Goal: Find contact information

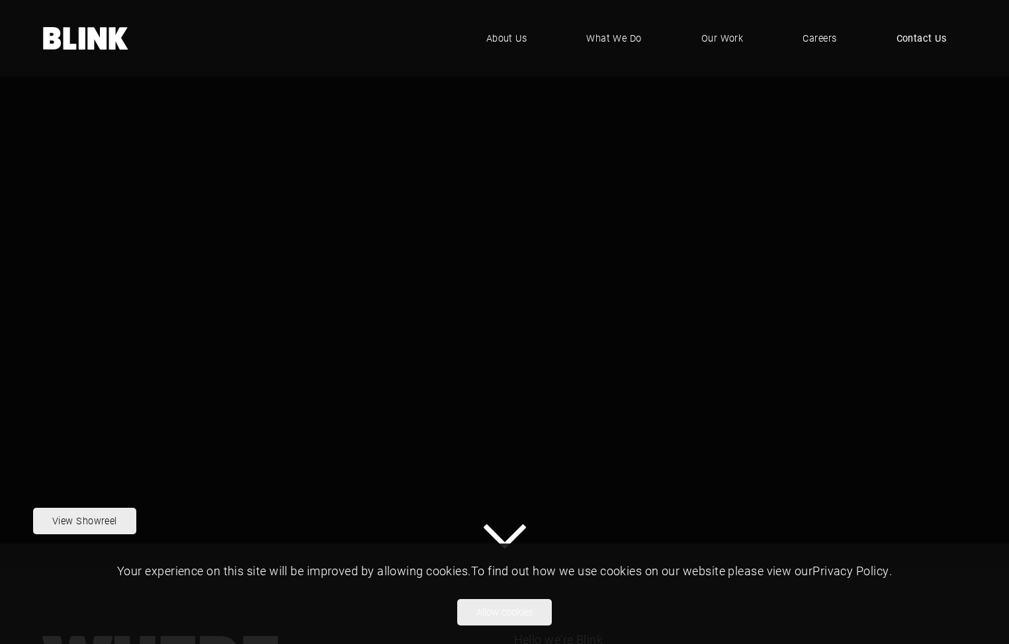
click at [922, 39] on span "Contact Us" at bounding box center [921, 38] width 50 height 15
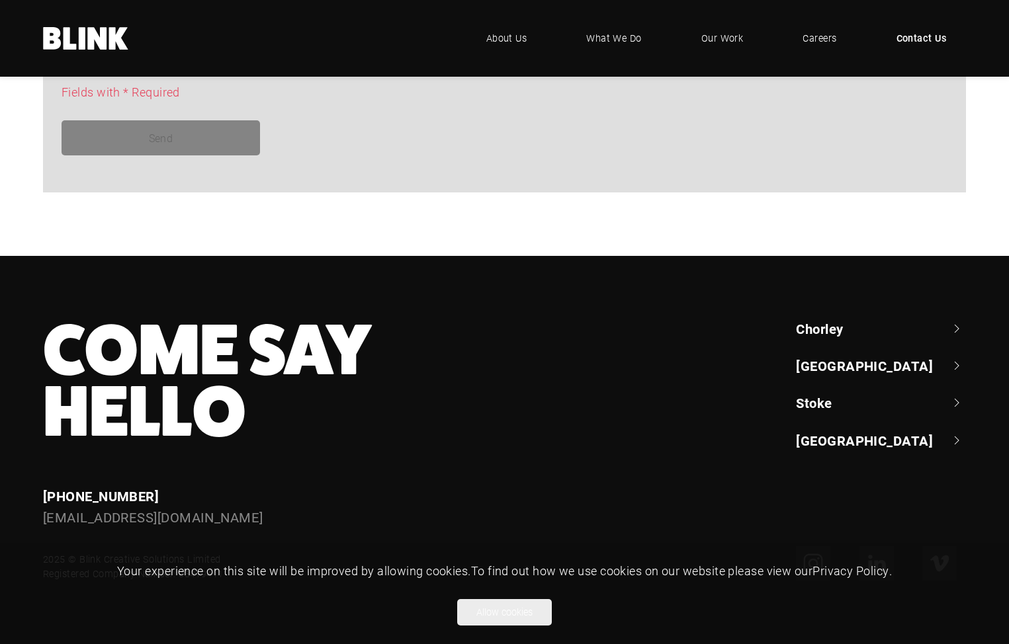
scroll to position [371, 0]
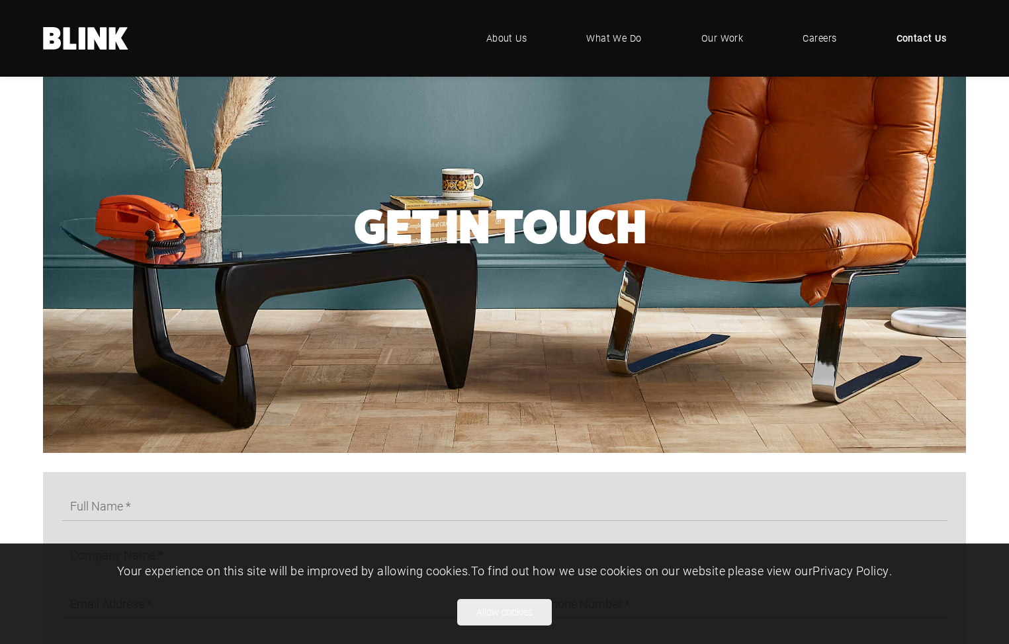
click at [923, 34] on span "Contact Us" at bounding box center [921, 38] width 50 height 15
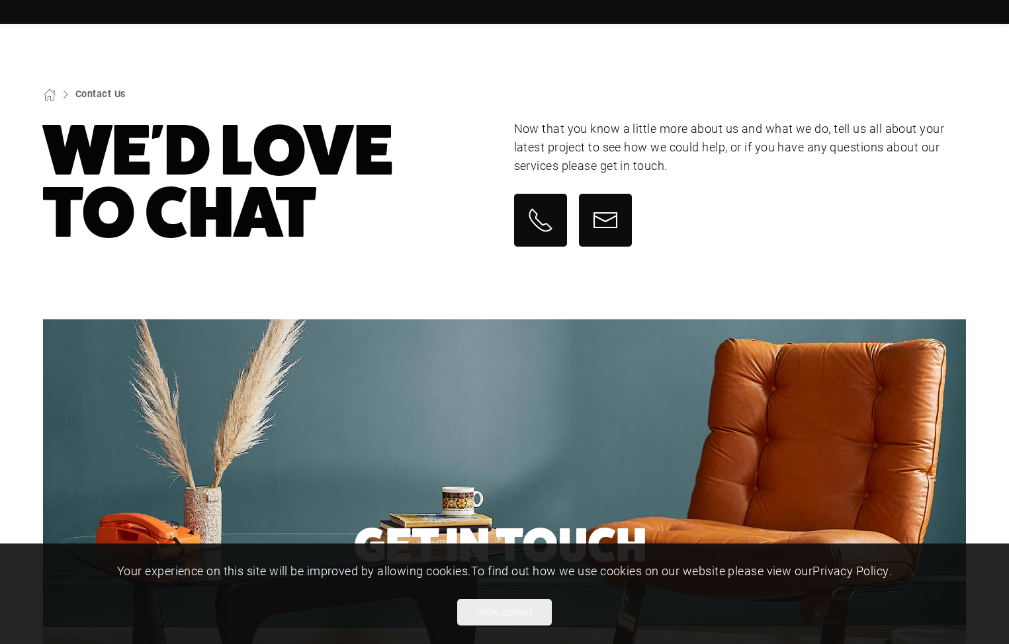
scroll to position [460, 0]
